Goal: Navigation & Orientation: Find specific page/section

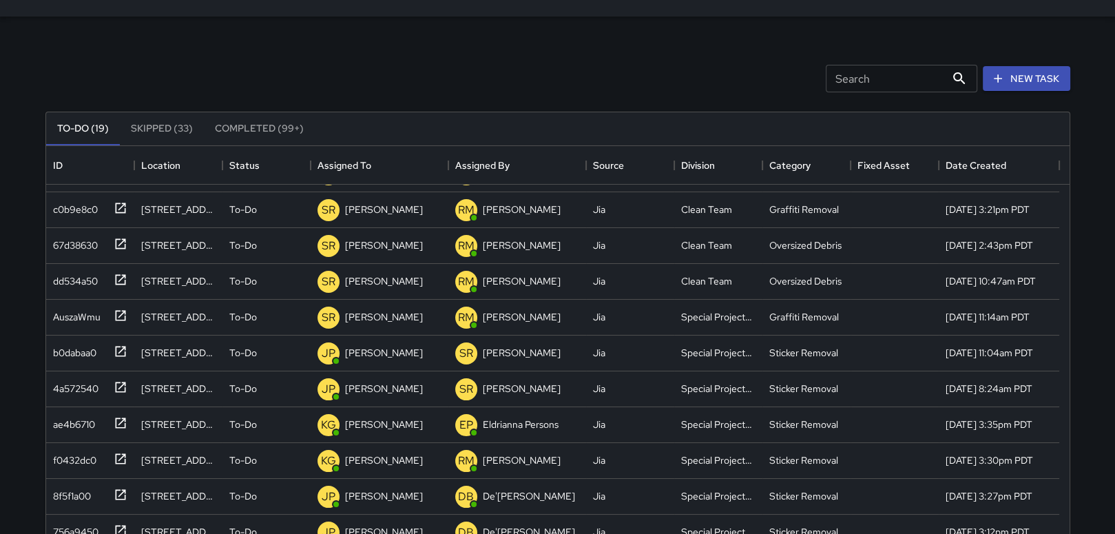
scroll to position [36, 0]
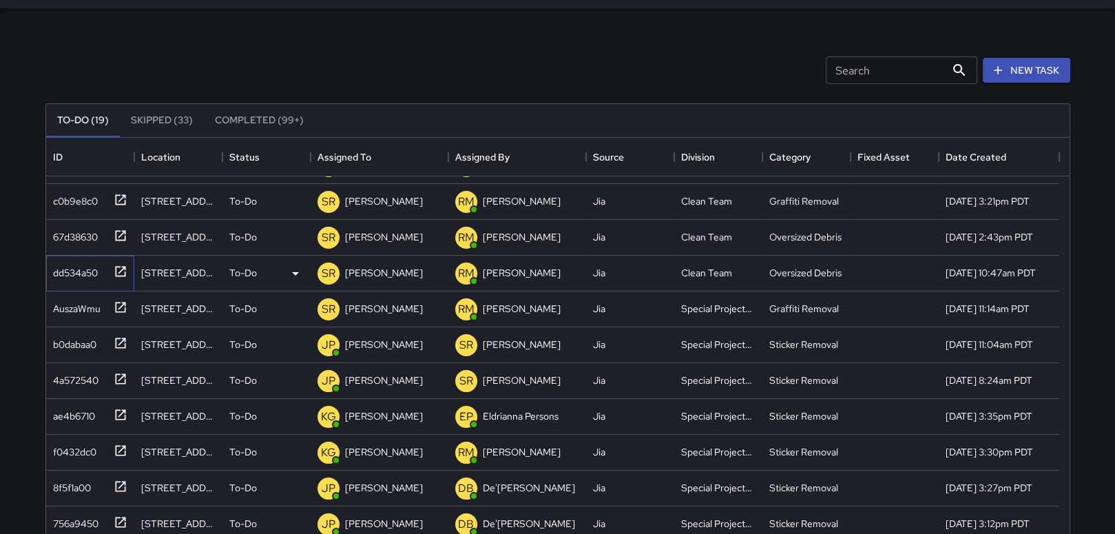
click at [119, 268] on icon at bounding box center [121, 271] width 14 height 14
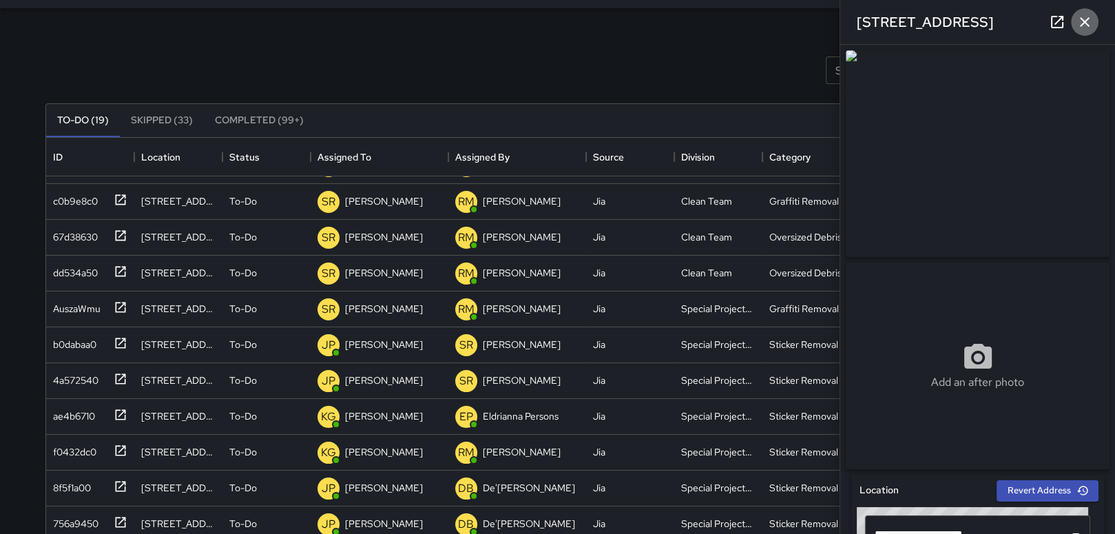
click at [1084, 16] on icon "button" at bounding box center [1084, 22] width 17 height 17
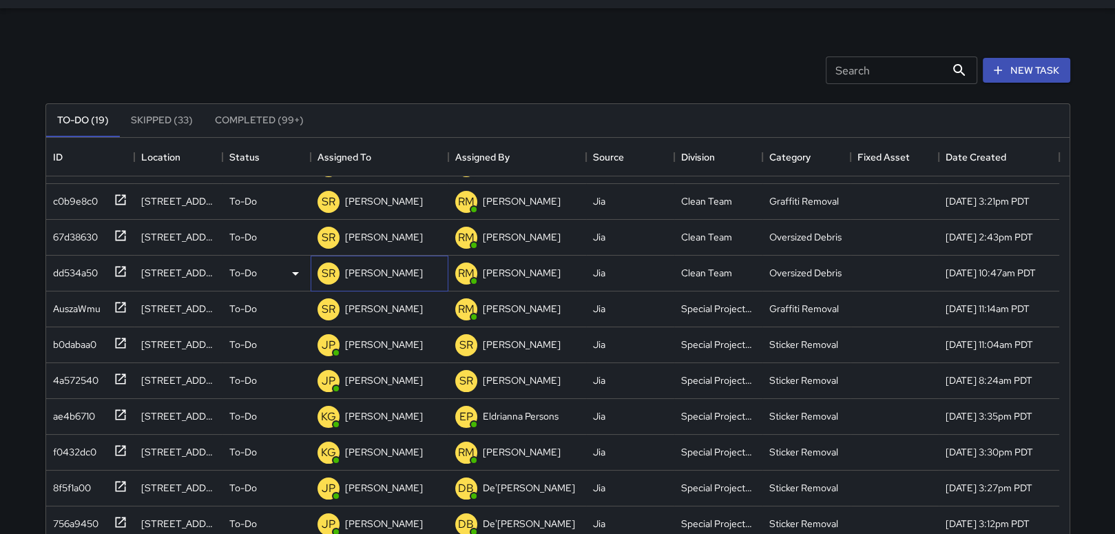
click at [396, 268] on p "[PERSON_NAME]" at bounding box center [384, 273] width 78 height 14
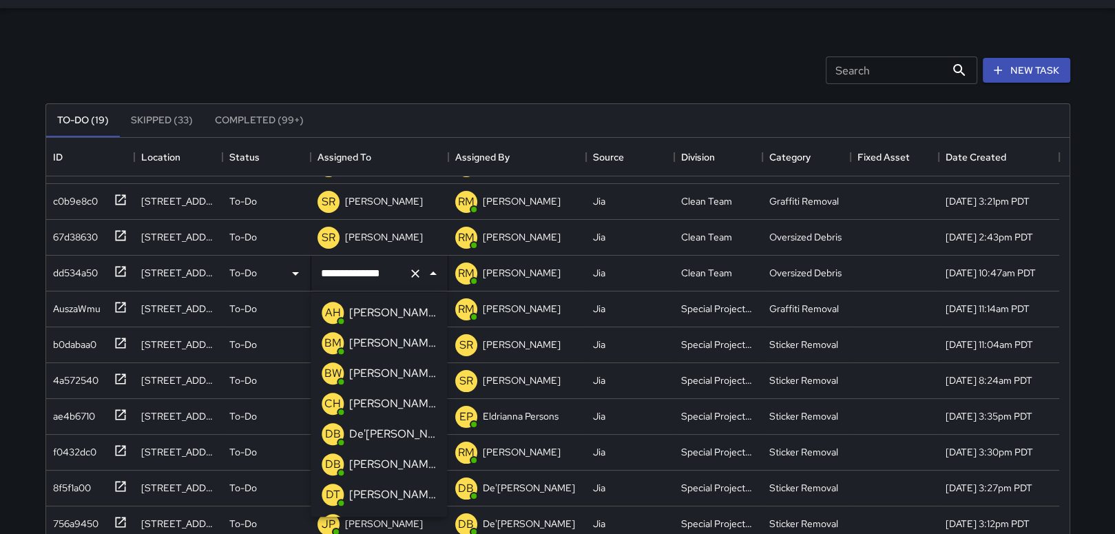
scroll to position [1084, 0]
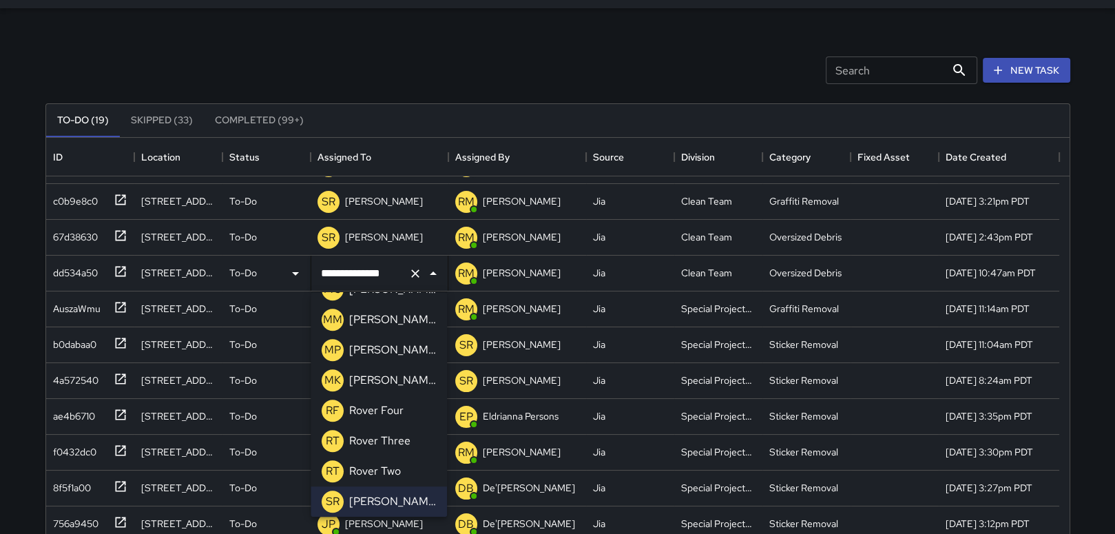
click at [382, 350] on p "[PERSON_NAME]" at bounding box center [392, 349] width 87 height 17
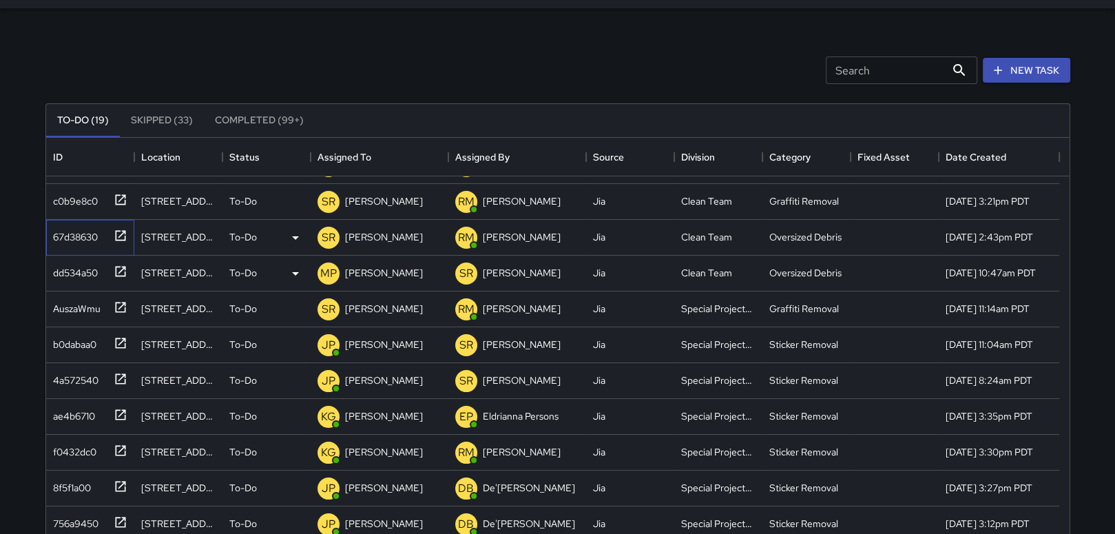
click at [118, 235] on icon at bounding box center [120, 235] width 10 height 10
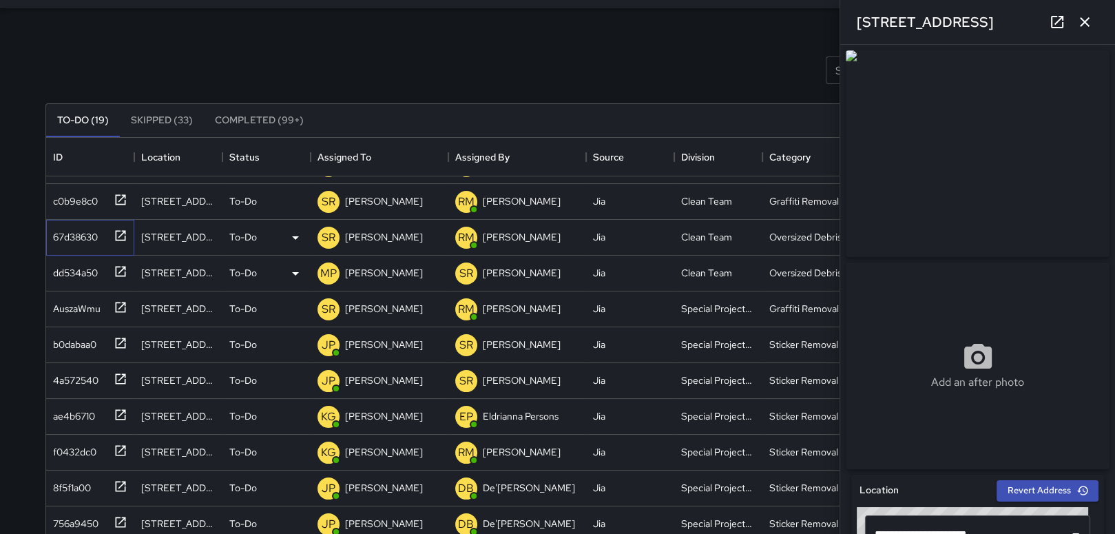
click at [125, 233] on icon at bounding box center [121, 236] width 14 height 14
click at [296, 229] on icon at bounding box center [295, 237] width 17 height 17
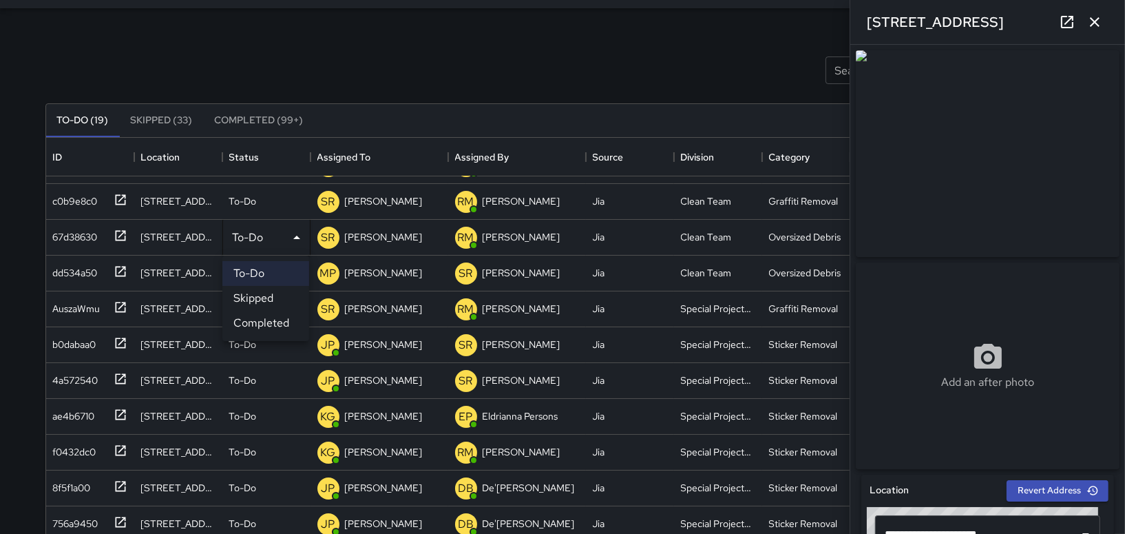
click at [377, 229] on div at bounding box center [562, 267] width 1125 height 534
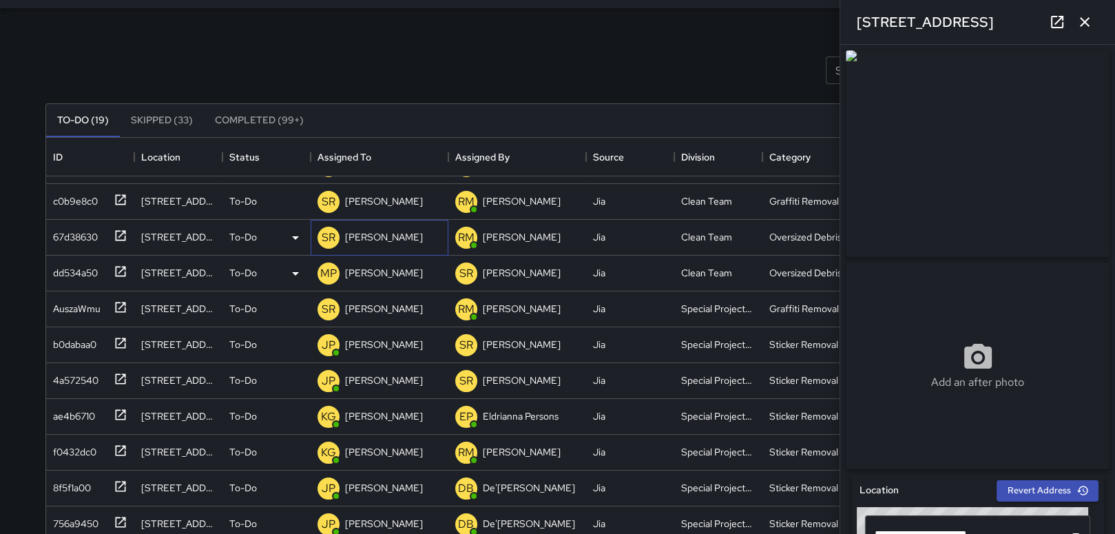
click at [377, 236] on p "[PERSON_NAME]" at bounding box center [384, 237] width 78 height 14
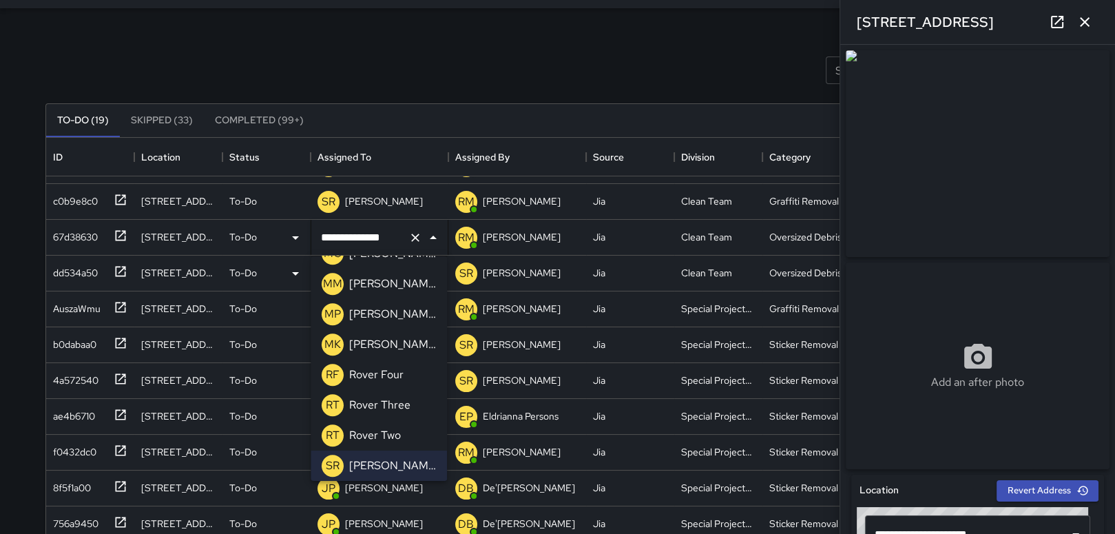
click at [372, 312] on p "[PERSON_NAME]" at bounding box center [392, 314] width 87 height 17
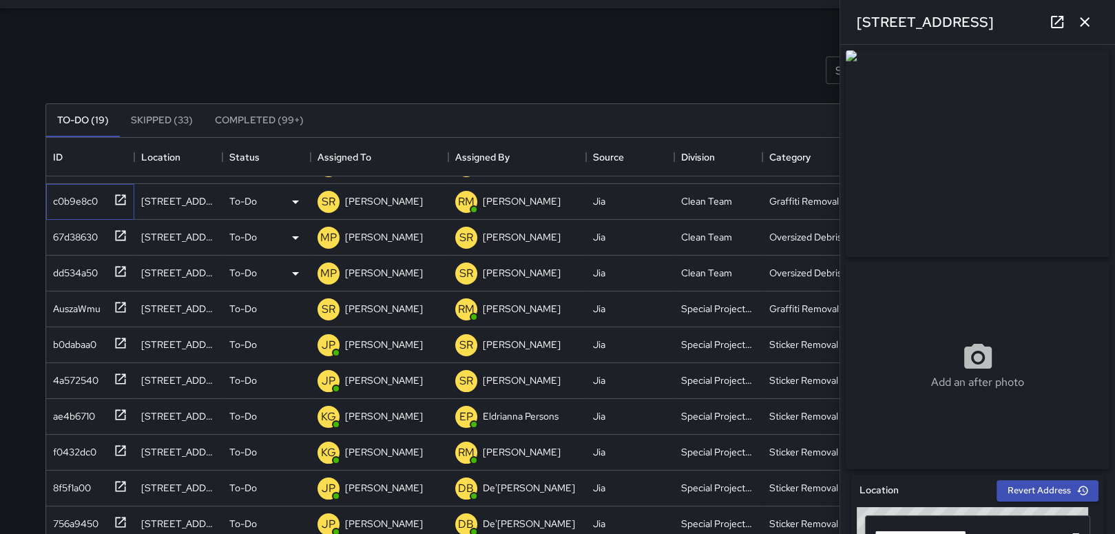
click at [122, 195] on icon at bounding box center [121, 200] width 14 height 14
click at [370, 203] on p "[PERSON_NAME]" at bounding box center [384, 201] width 78 height 14
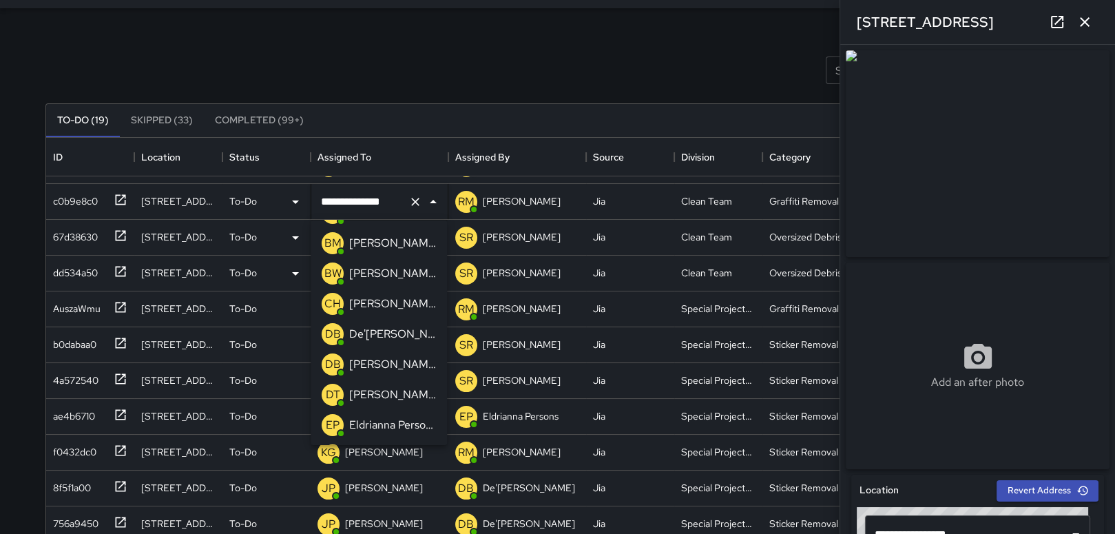
scroll to position [0, 0]
click at [381, 388] on p "[PERSON_NAME]" at bounding box center [392, 392] width 87 height 17
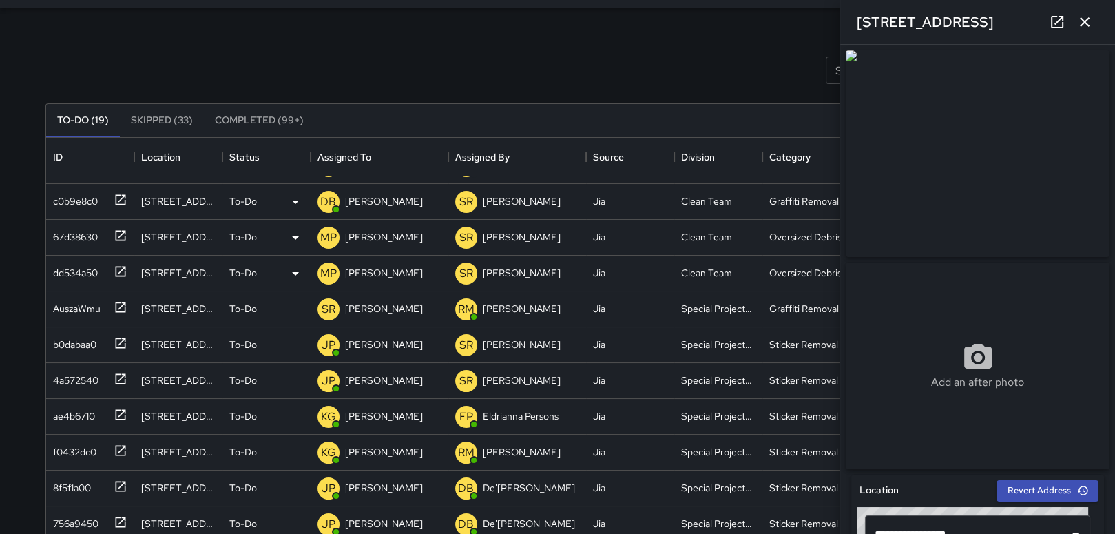
click at [469, 62] on div "Search Search New Task" at bounding box center [558, 70] width 1030 height 72
click at [1080, 18] on icon "button" at bounding box center [1084, 22] width 10 height 10
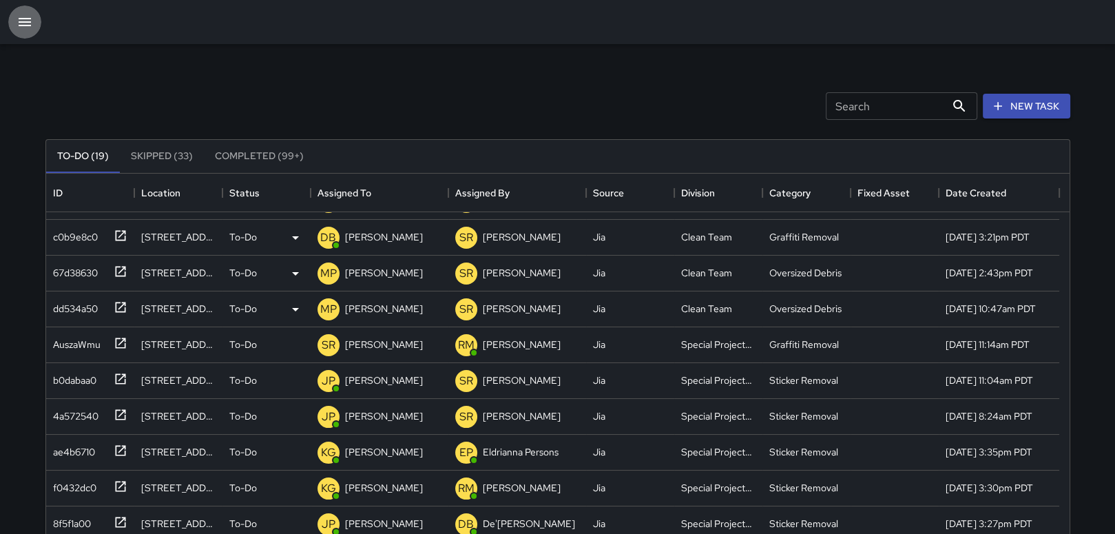
click at [21, 17] on icon "button" at bounding box center [25, 22] width 17 height 17
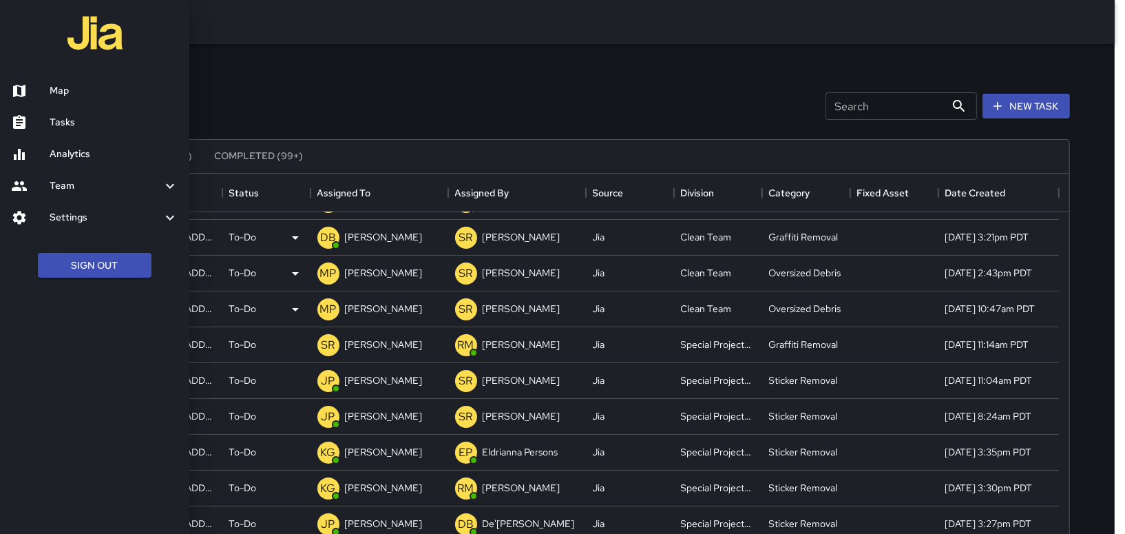
click at [65, 89] on h6 "Map" at bounding box center [114, 90] width 129 height 15
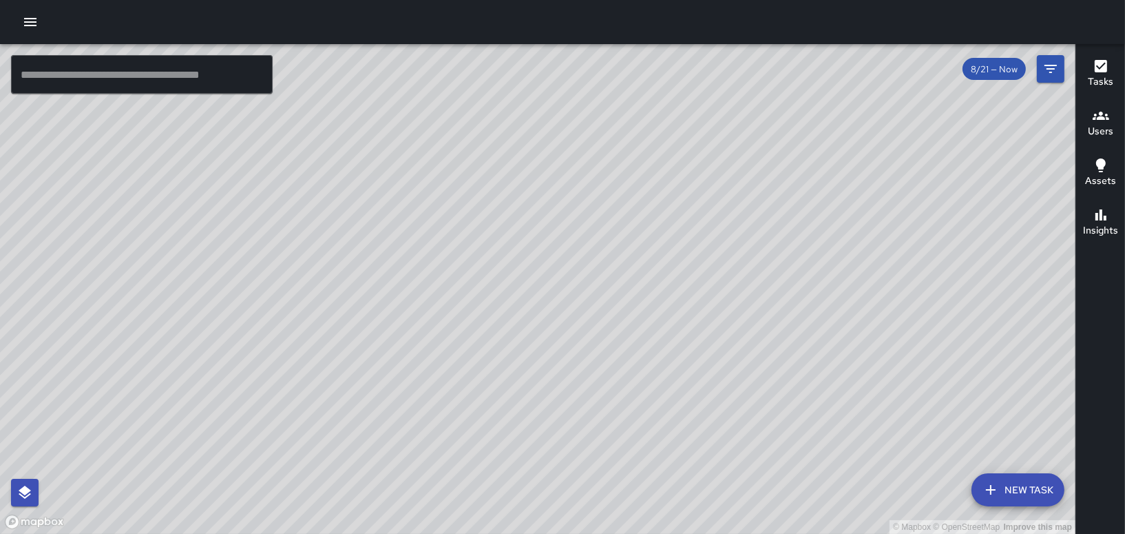
drag, startPoint x: 677, startPoint y: 388, endPoint x: 697, endPoint y: 519, distance: 133.0
click at [697, 519] on div "© Mapbox © OpenStreetMap Improve this map" at bounding box center [537, 288] width 1075 height 489
click at [27, 21] on icon "button" at bounding box center [30, 22] width 12 height 8
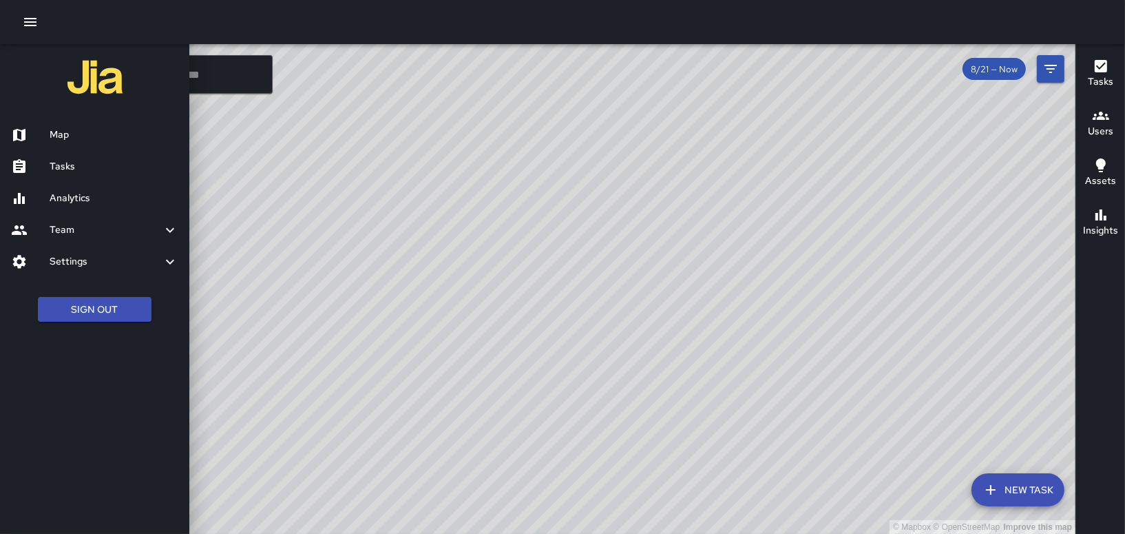
click at [65, 167] on h6 "Tasks" at bounding box center [114, 166] width 129 height 15
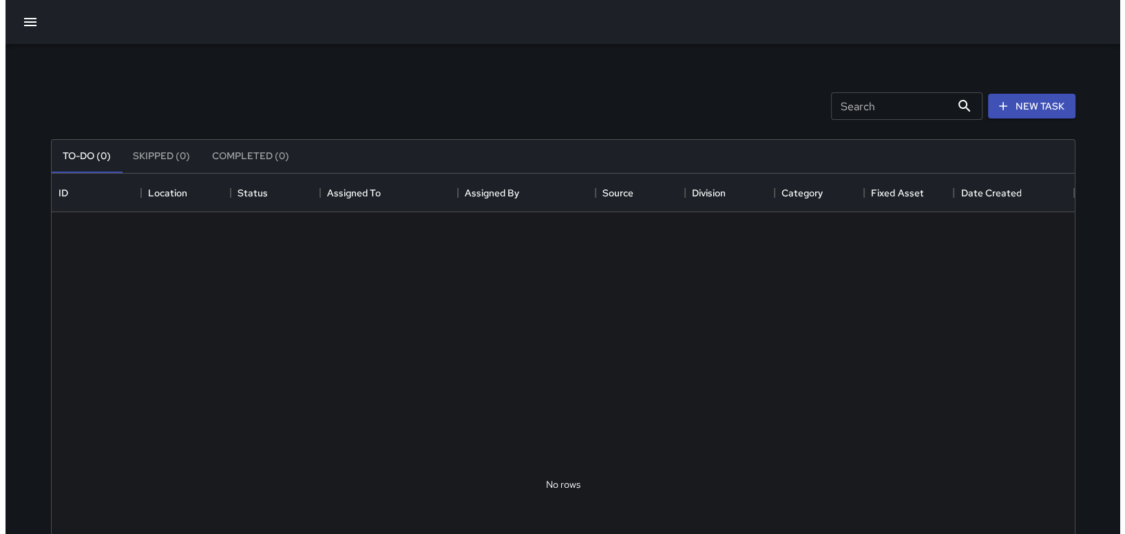
scroll to position [572, 1012]
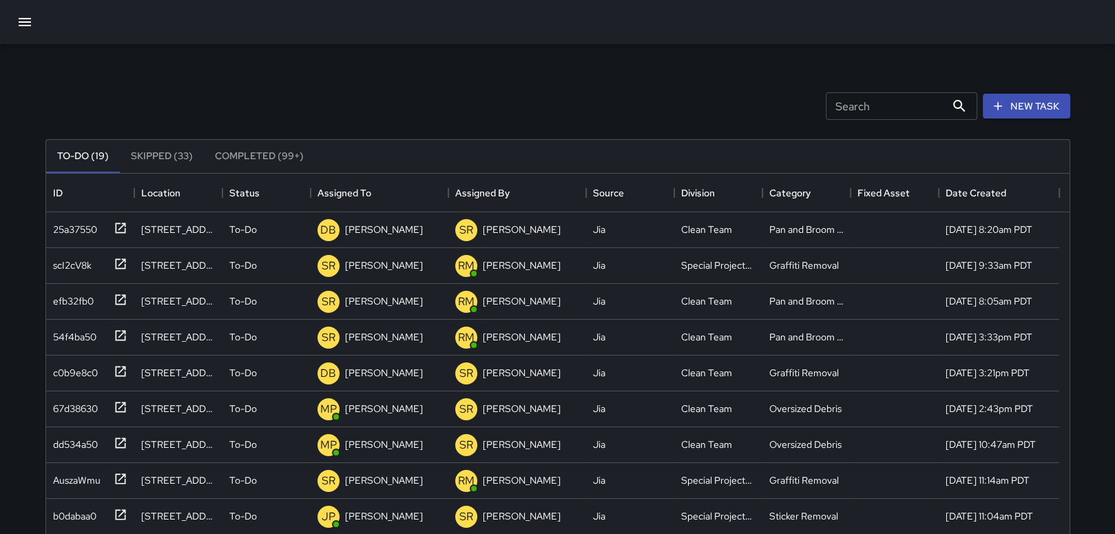
click at [17, 23] on icon "button" at bounding box center [25, 22] width 17 height 17
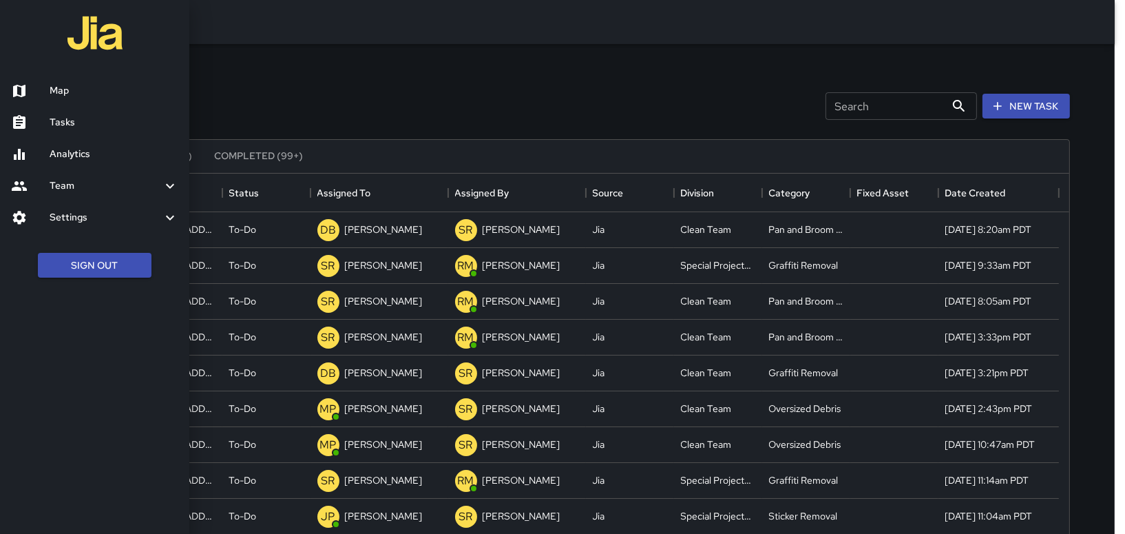
click at [73, 94] on h6 "Map" at bounding box center [114, 90] width 129 height 15
